Goal: Transaction & Acquisition: Book appointment/travel/reservation

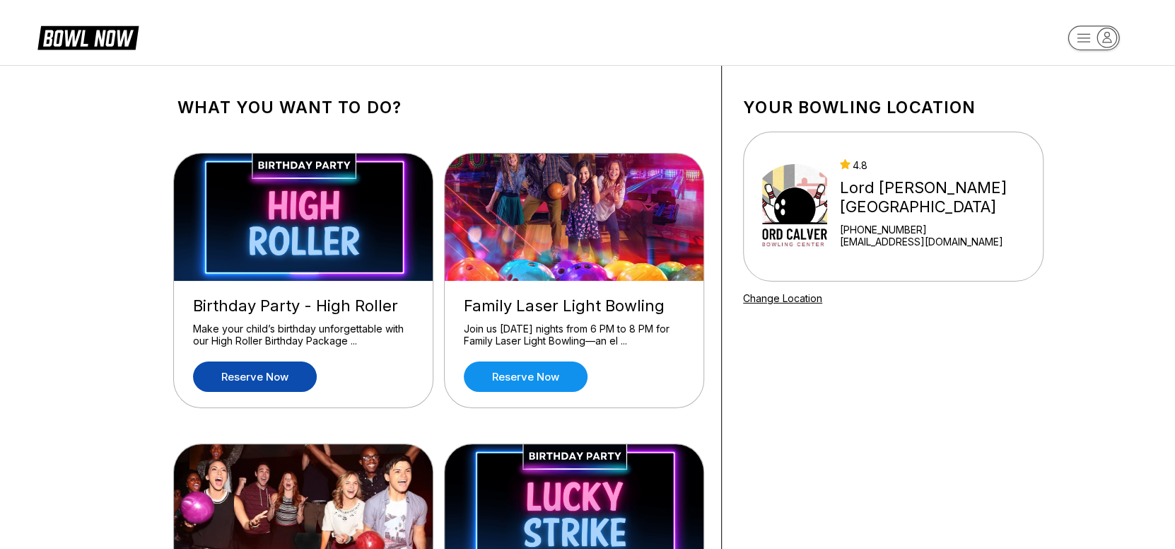
click at [252, 373] on link "Reserve now" at bounding box center [255, 376] width 124 height 30
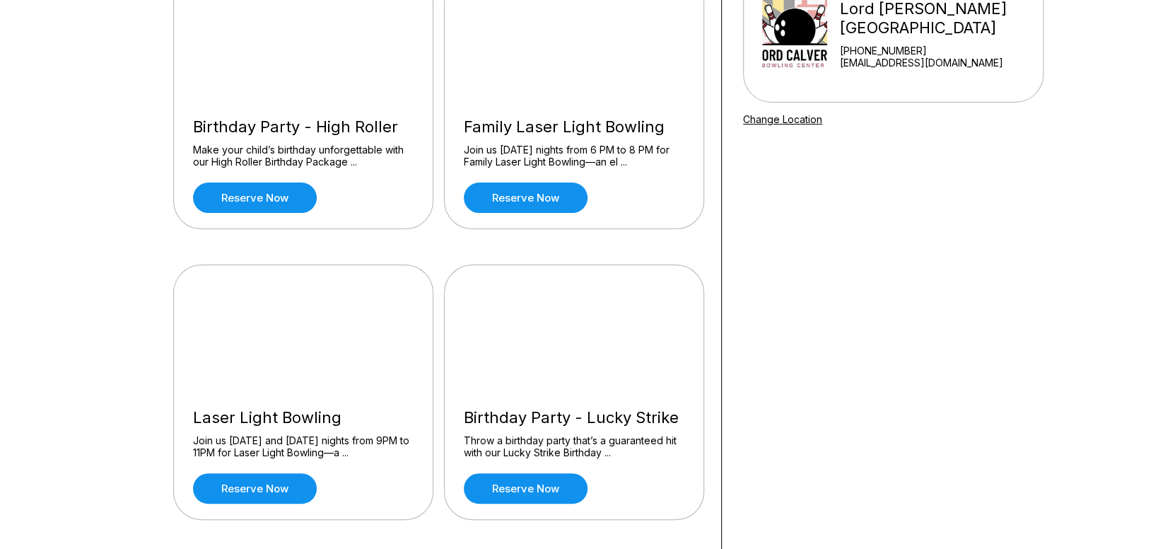
scroll to position [212, 0]
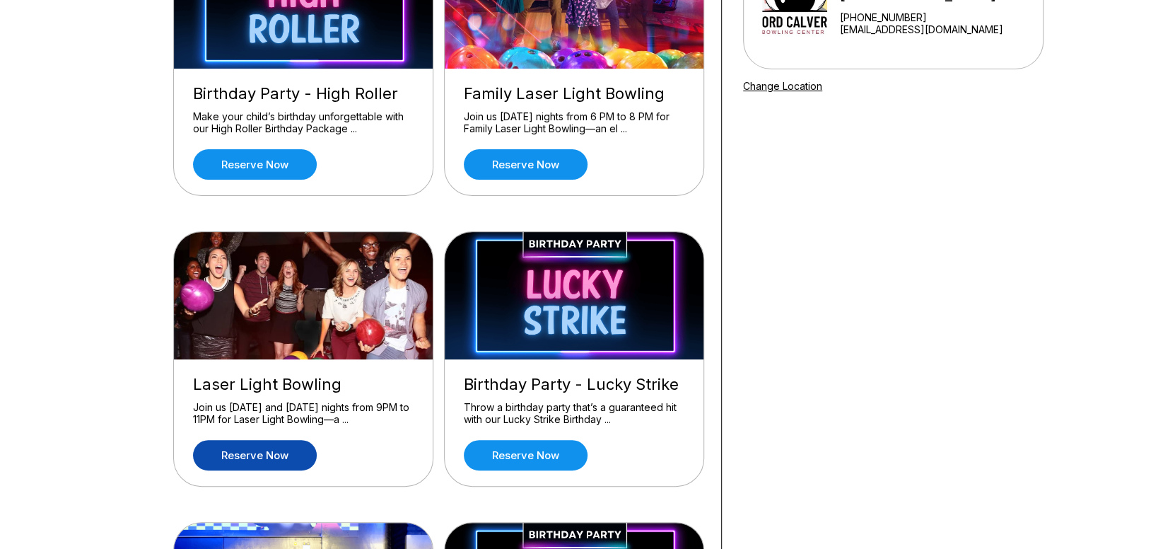
click at [257, 453] on link "Reserve now" at bounding box center [255, 455] width 124 height 30
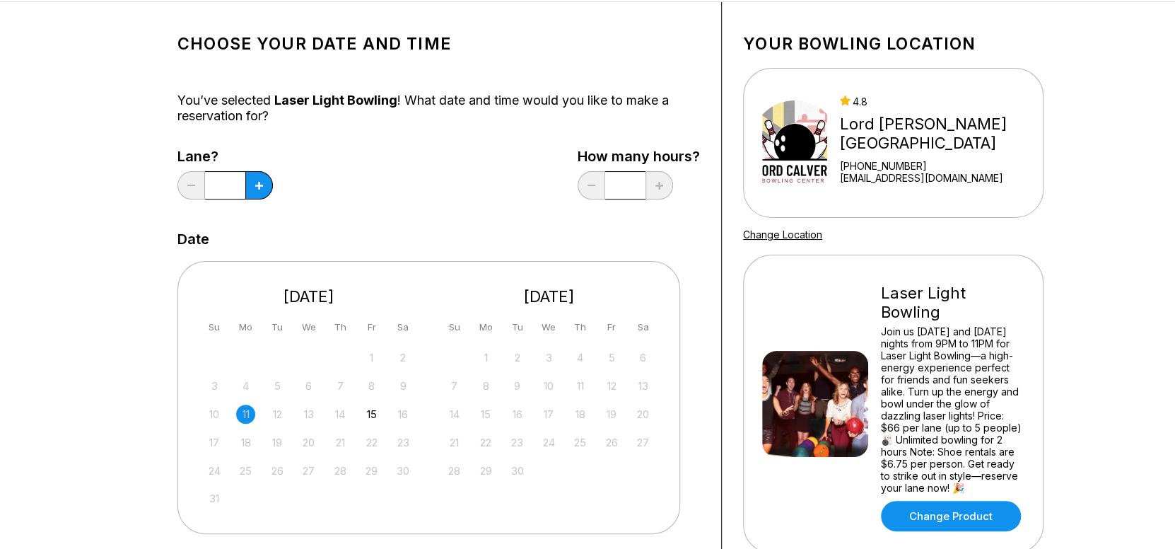
scroll to position [141, 0]
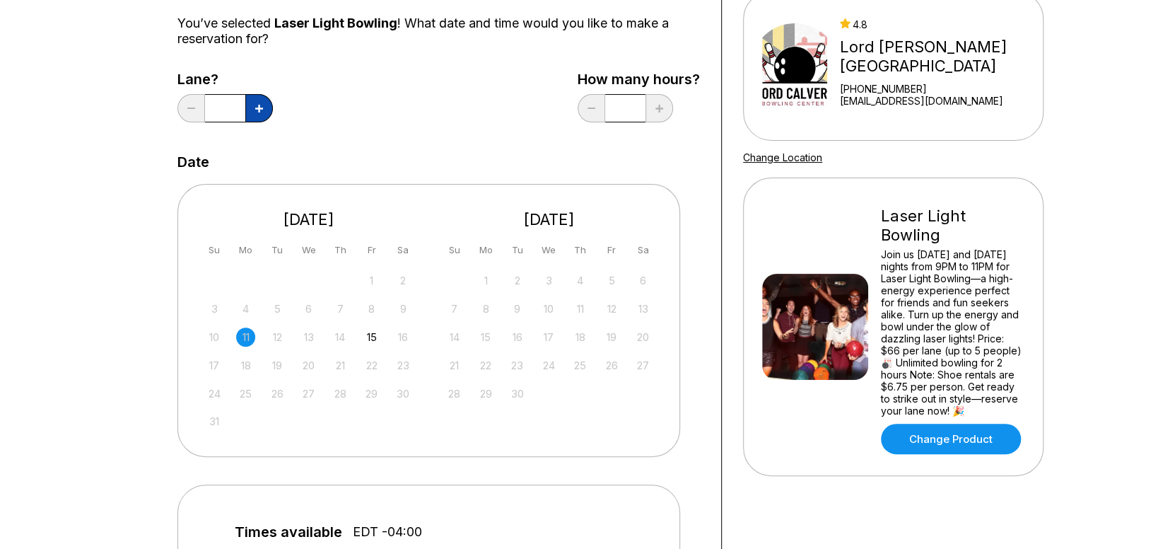
click at [257, 110] on icon at bounding box center [259, 109] width 8 height 8
type input "*"
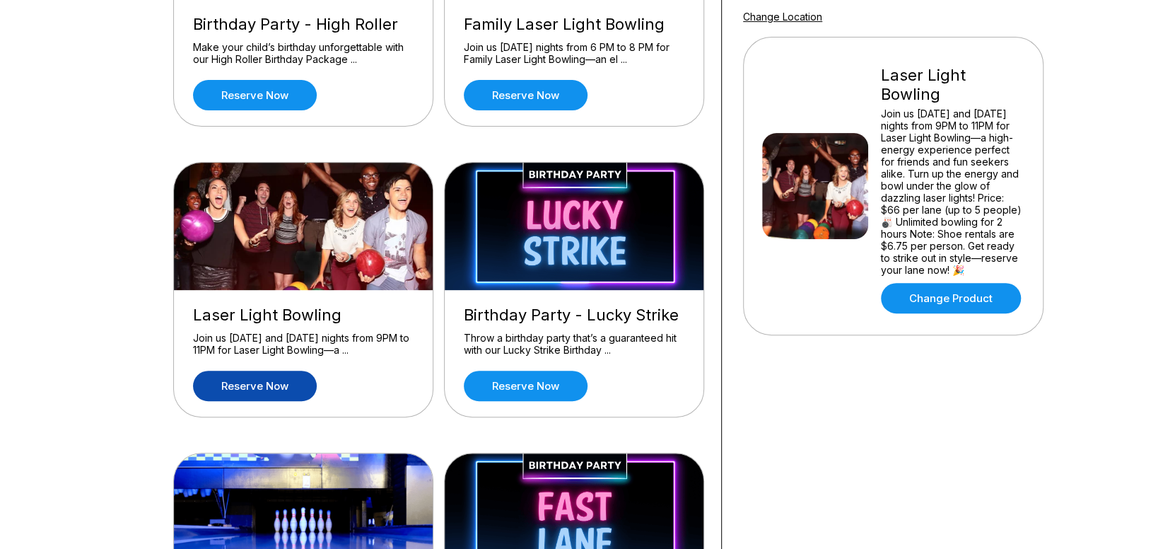
scroll to position [282, 0]
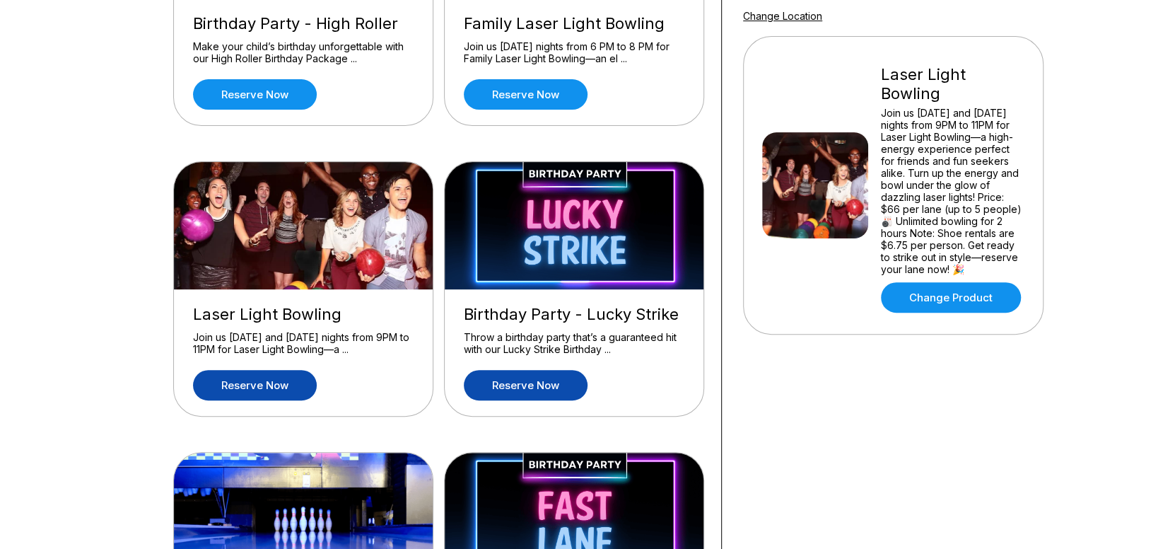
click at [537, 385] on link "Reserve now" at bounding box center [526, 385] width 124 height 30
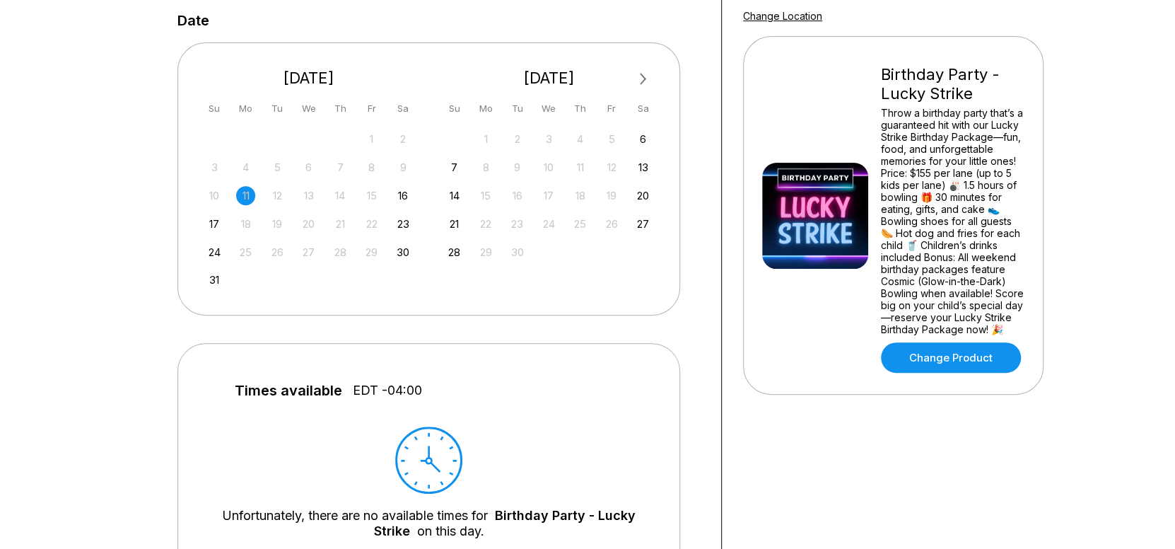
scroll to position [283, 0]
click at [953, 361] on link "Change Product" at bounding box center [951, 357] width 140 height 30
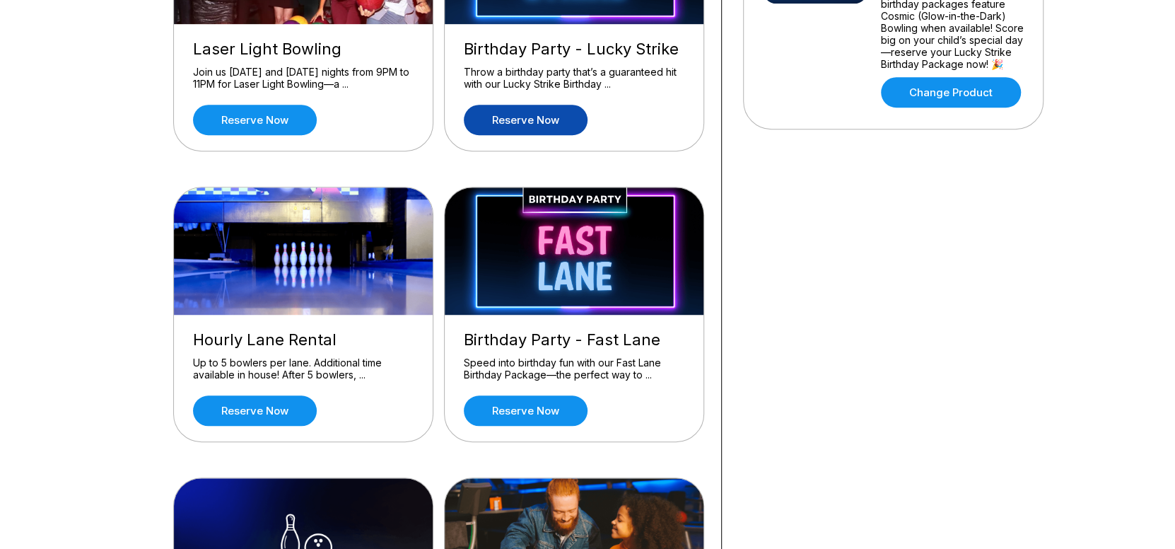
scroll to position [566, 0]
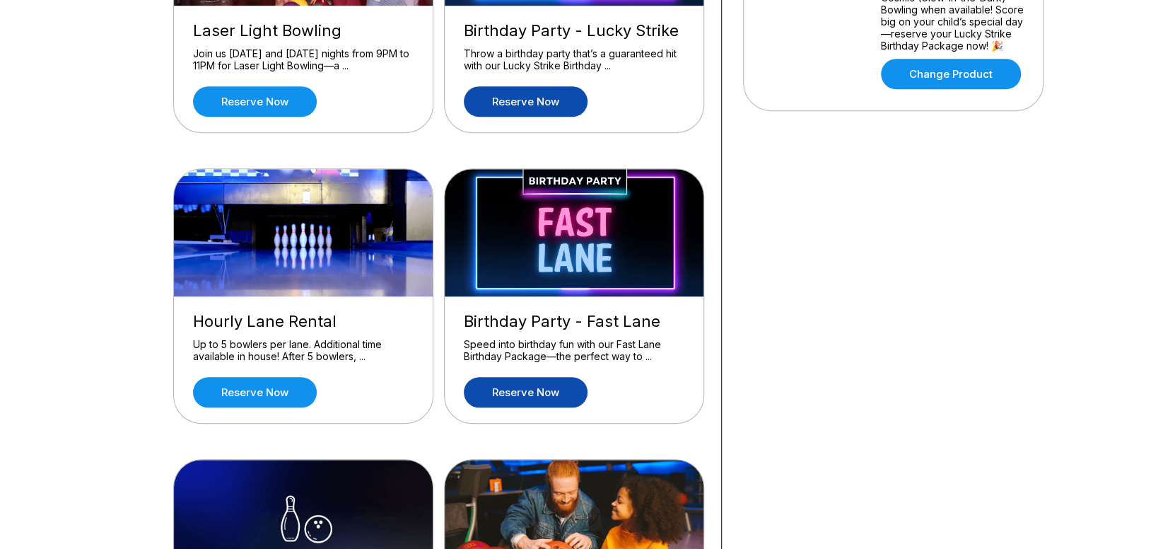
click at [523, 392] on link "Reserve now" at bounding box center [526, 392] width 124 height 30
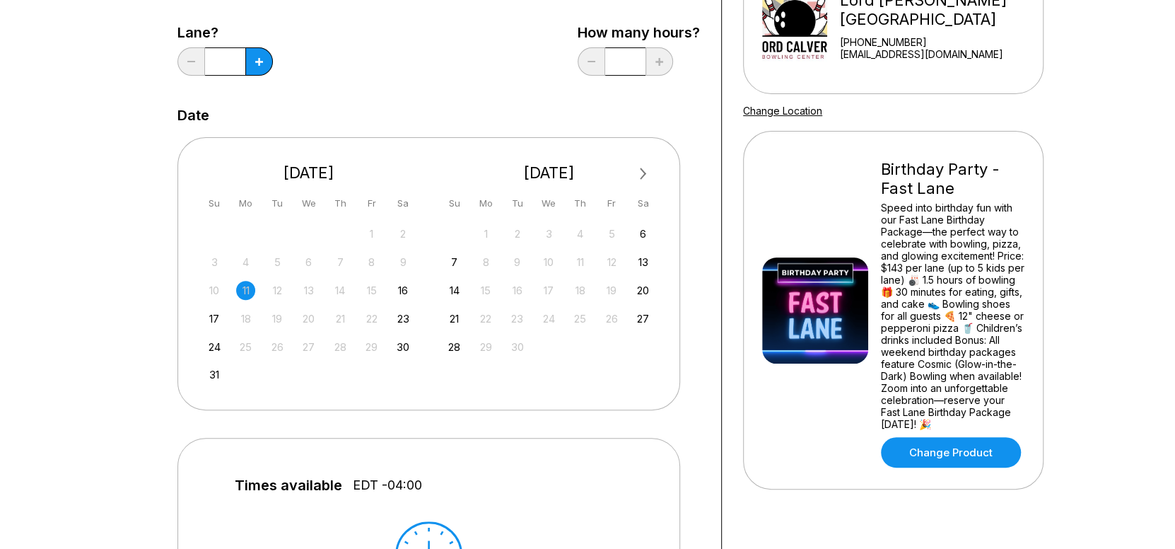
scroll to position [212, 0]
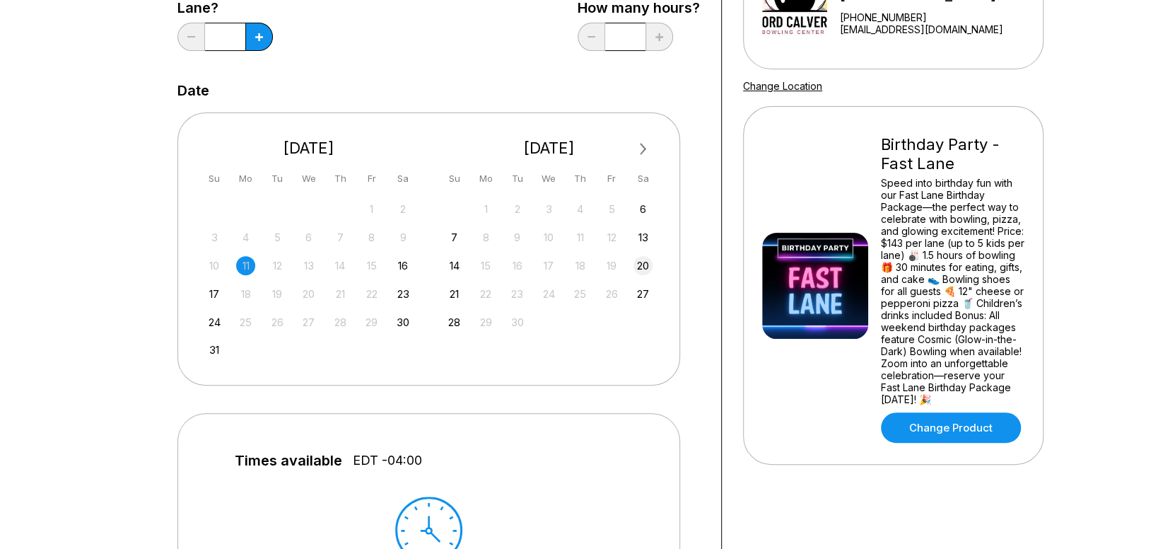
click at [642, 263] on div "20" at bounding box center [643, 265] width 19 height 19
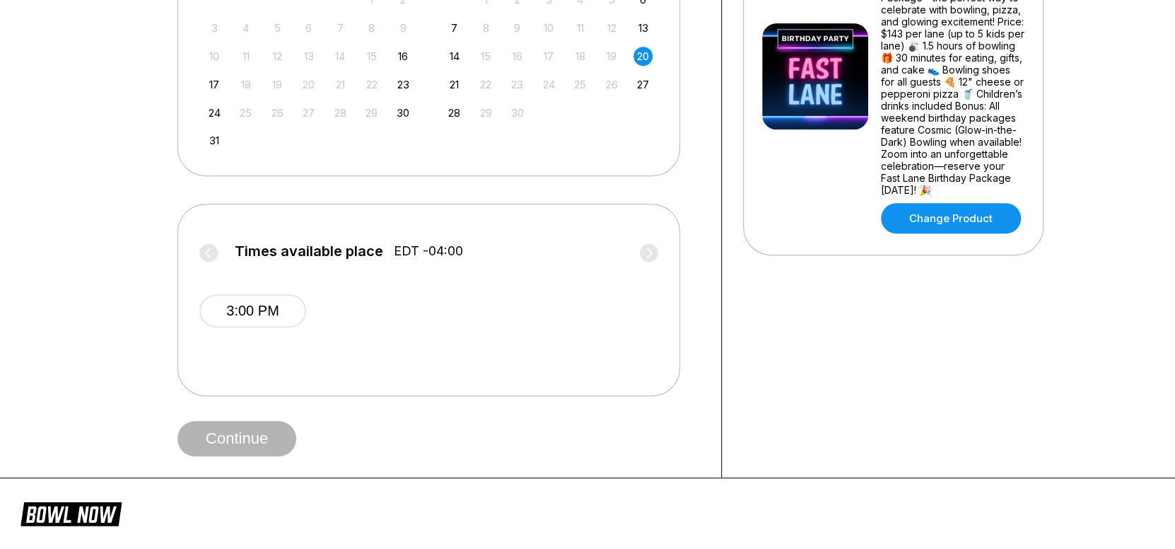
scroll to position [424, 0]
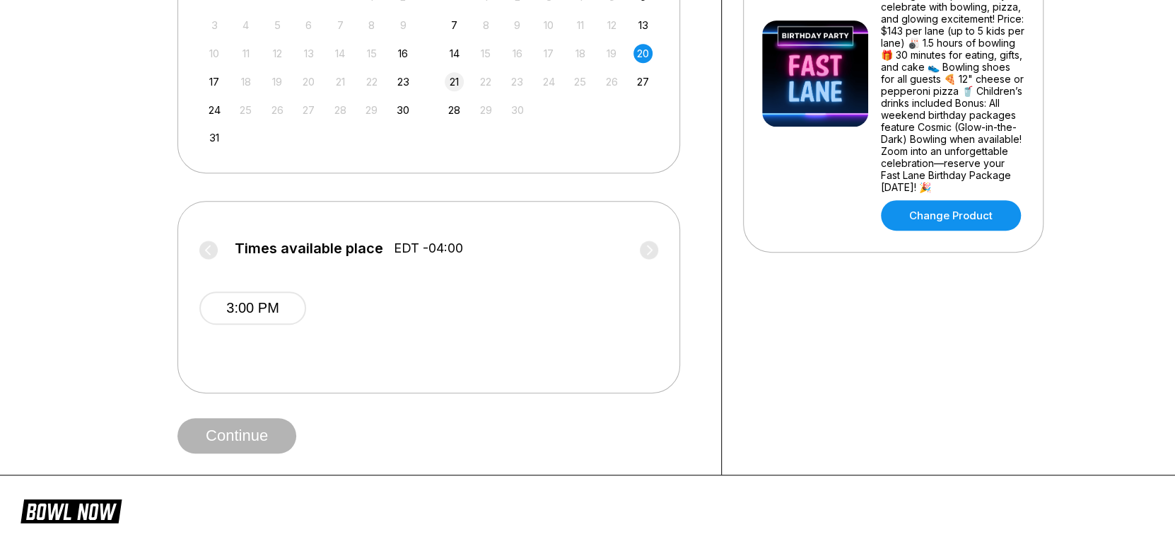
click at [450, 78] on div "21" at bounding box center [454, 81] width 19 height 19
click at [259, 300] on button "1:00 PM" at bounding box center [252, 307] width 107 height 33
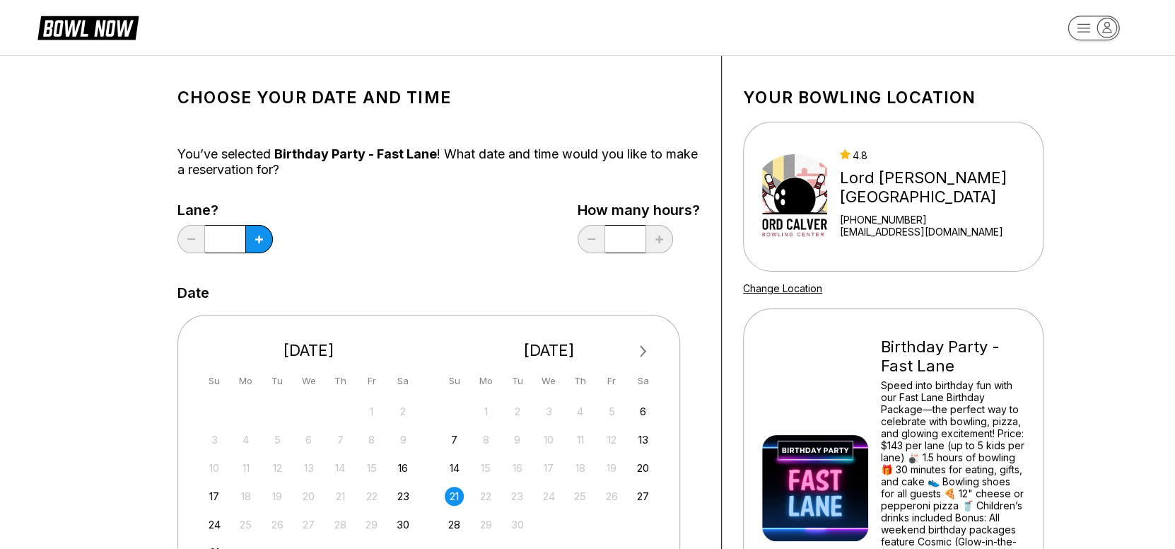
scroll to position [0, 0]
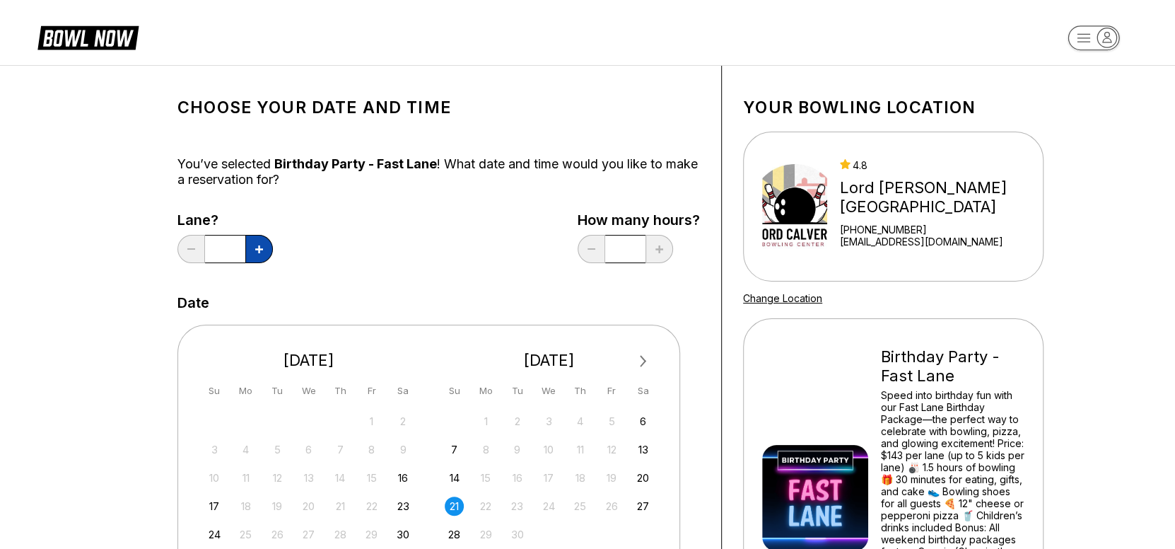
click at [267, 245] on button at bounding box center [259, 249] width 28 height 28
type input "*"
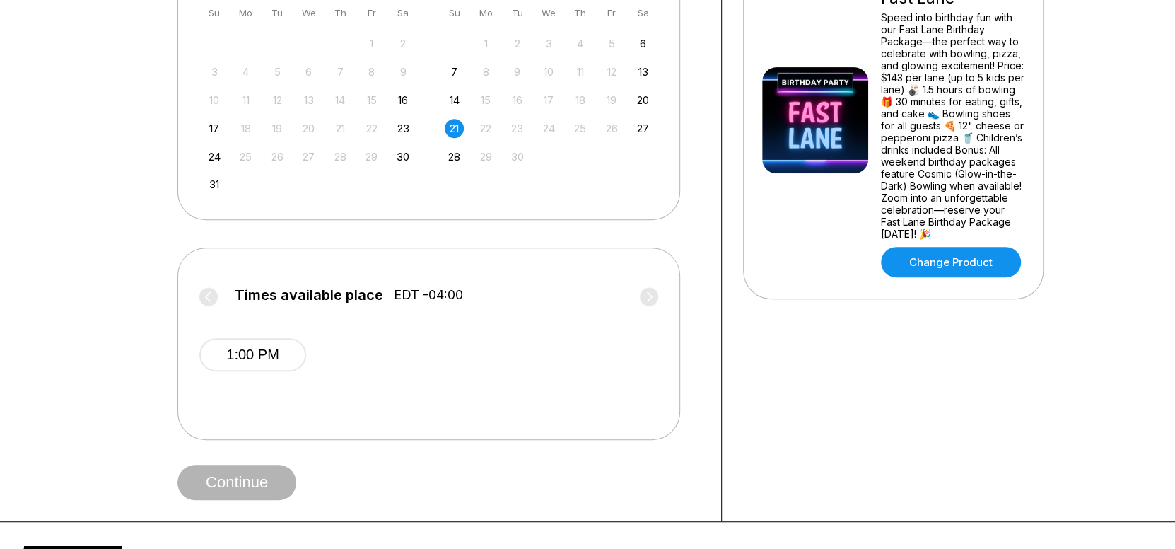
scroll to position [354, 0]
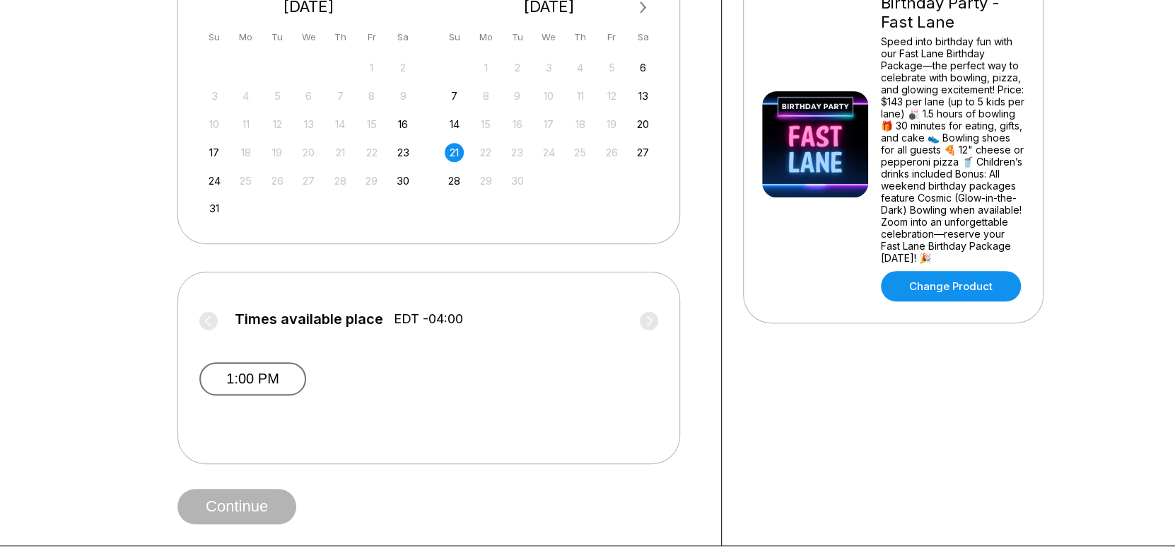
click at [255, 380] on button "1:00 PM" at bounding box center [252, 378] width 107 height 33
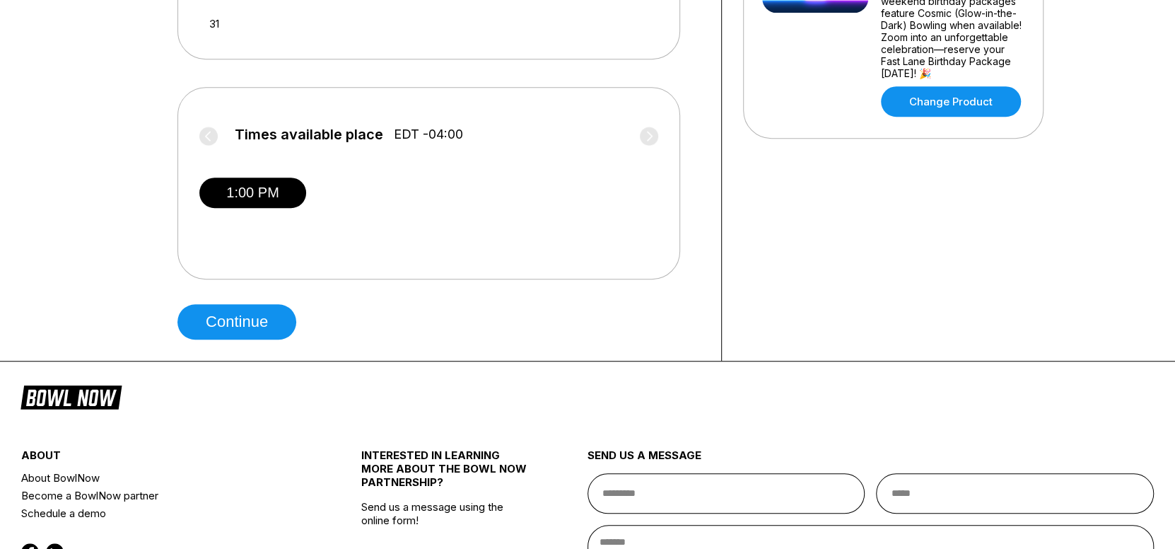
scroll to position [566, 0]
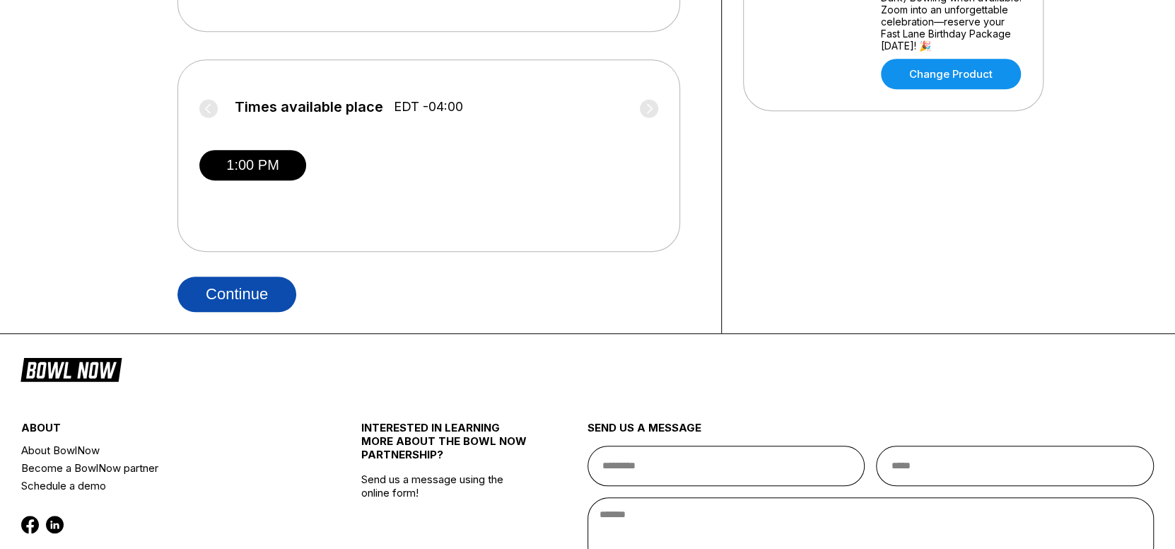
click at [238, 296] on button "Continue" at bounding box center [236, 293] width 119 height 35
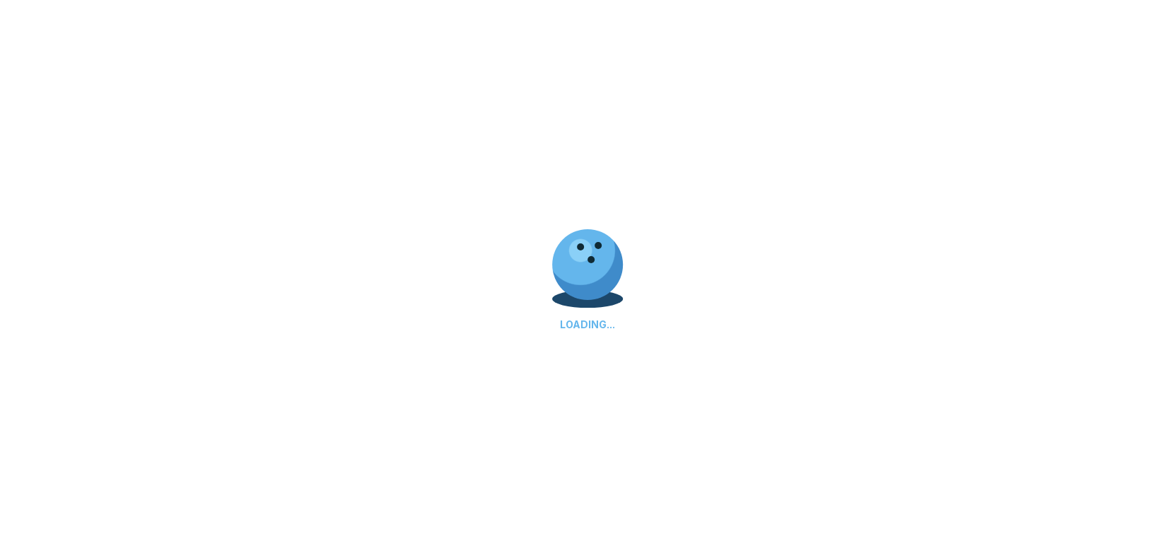
select select "**"
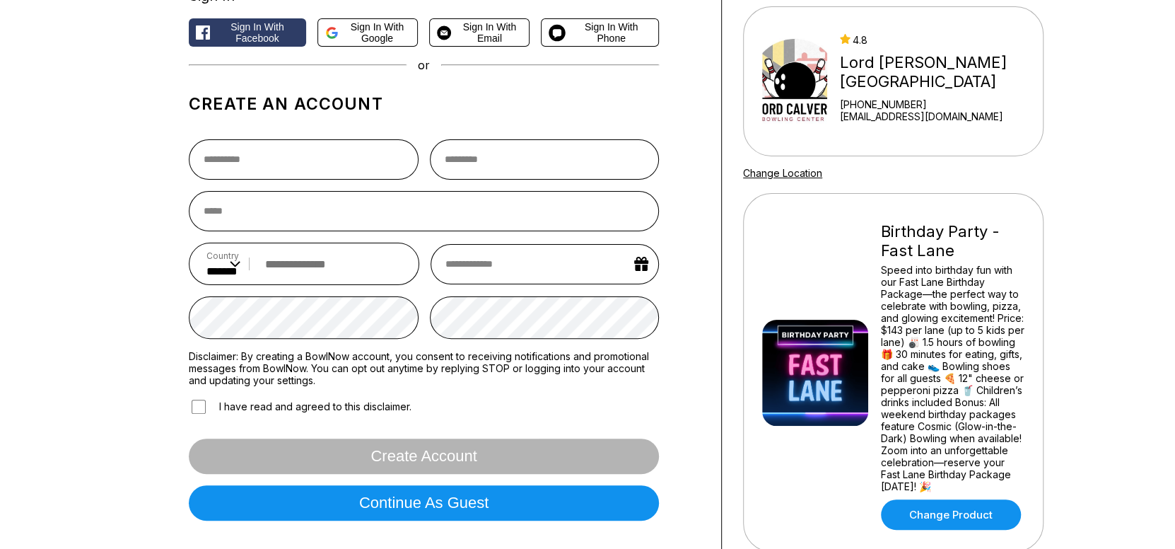
scroll to position [0, 0]
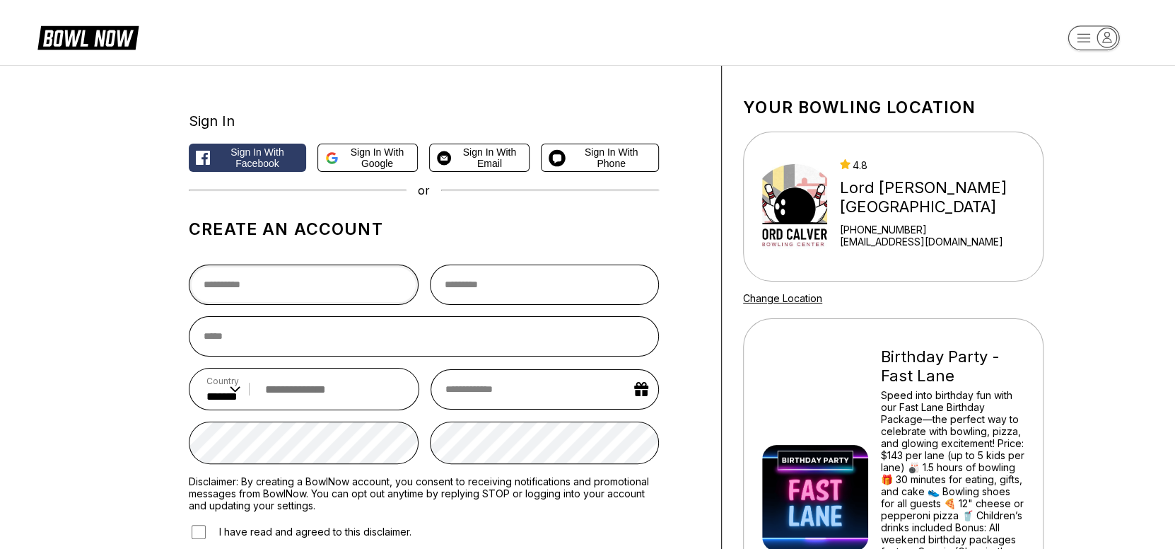
click at [243, 287] on input "text" at bounding box center [304, 284] width 230 height 40
type input "*******"
click at [474, 286] on input "text" at bounding box center [545, 284] width 230 height 40
type input "******"
click at [230, 339] on input "email" at bounding box center [424, 336] width 470 height 40
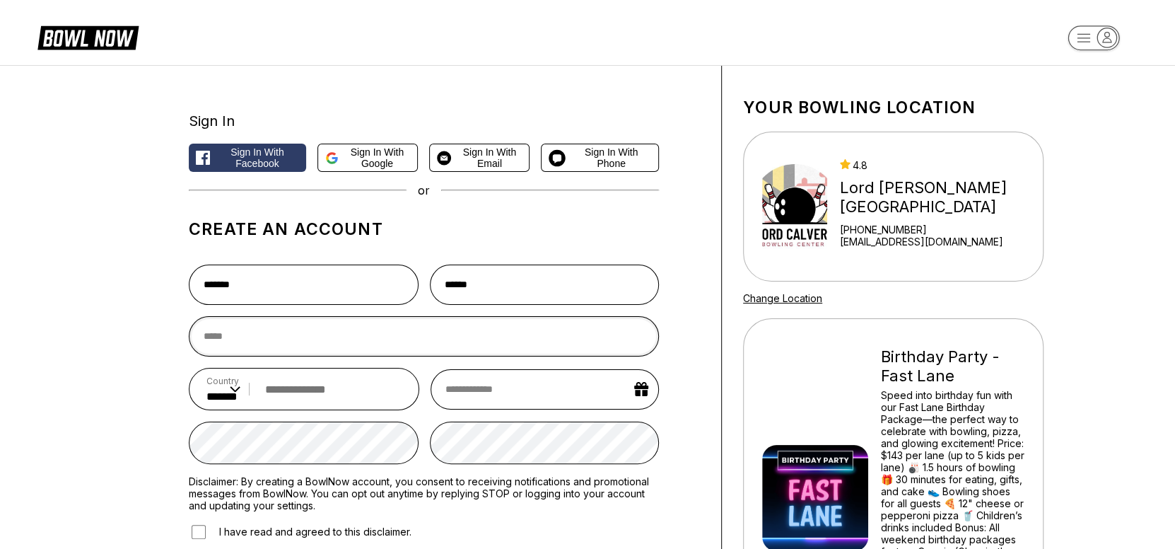
click at [224, 339] on input "email" at bounding box center [424, 336] width 470 height 40
type input "*******"
